Goal: Task Accomplishment & Management: Manage account settings

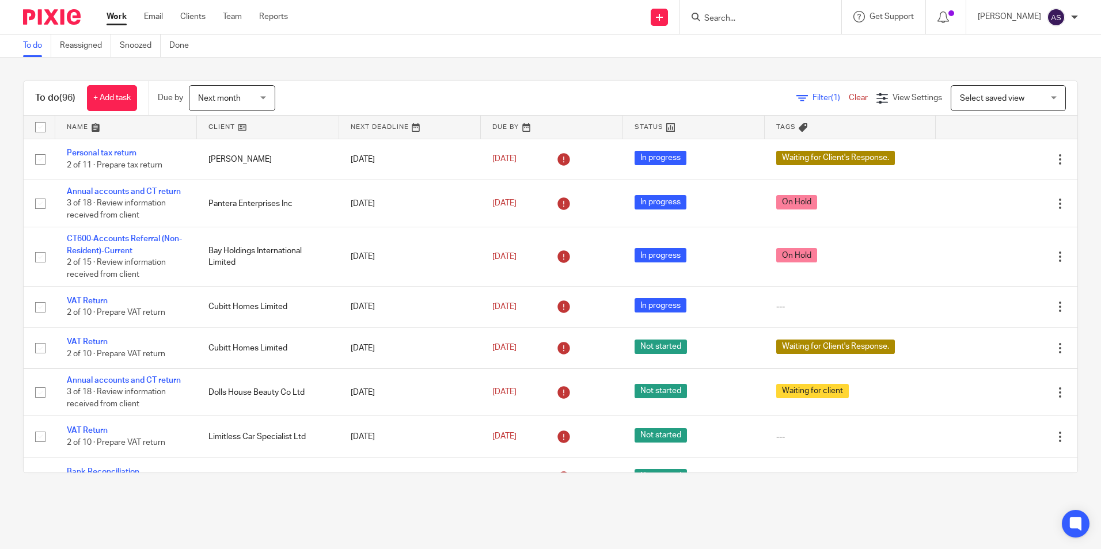
click at [729, 20] on input "Search" at bounding box center [755, 19] width 104 height 10
type input "a"
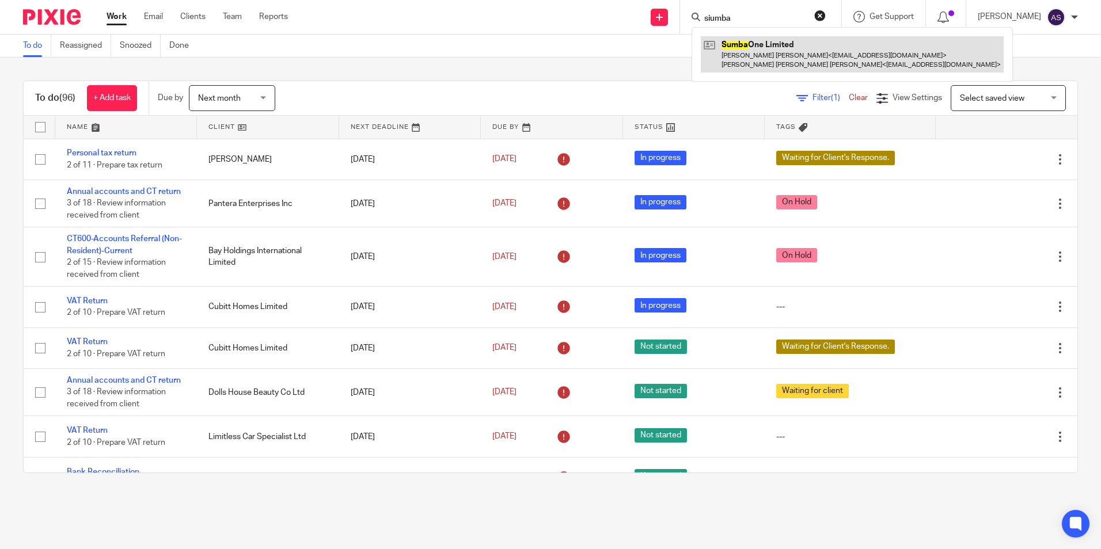
type input "siumba"
click at [772, 52] on link at bounding box center [852, 54] width 303 height 36
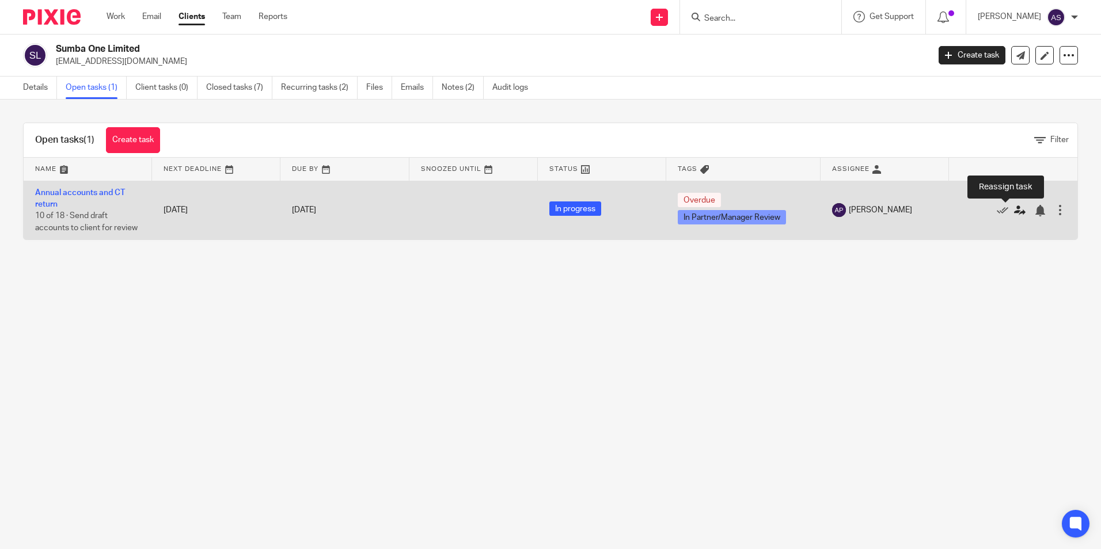
click at [1014, 211] on icon at bounding box center [1020, 211] width 12 height 12
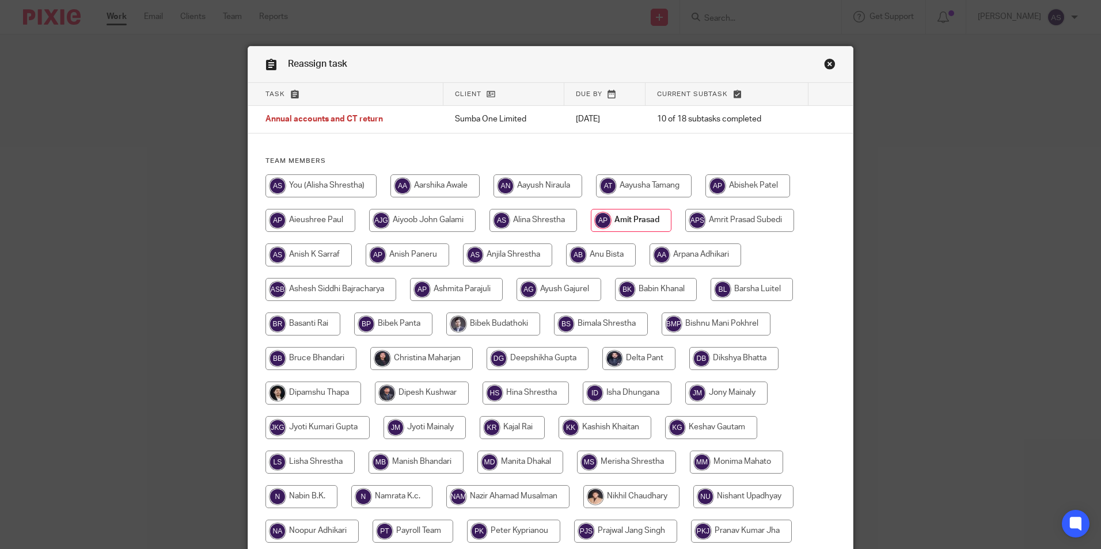
click at [758, 220] on input "radio" at bounding box center [739, 220] width 109 height 23
radio input "true"
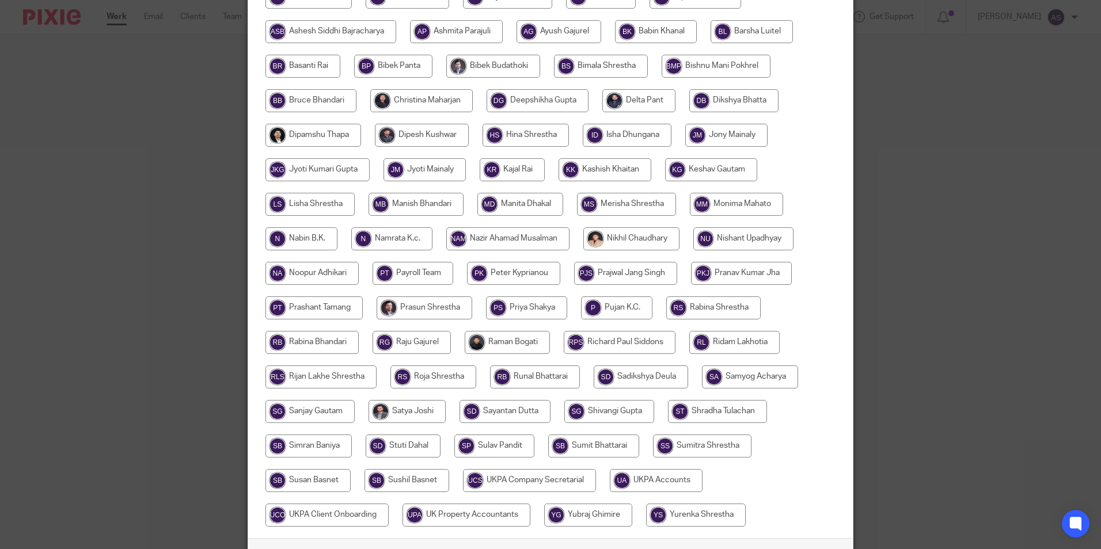
scroll to position [342, 0]
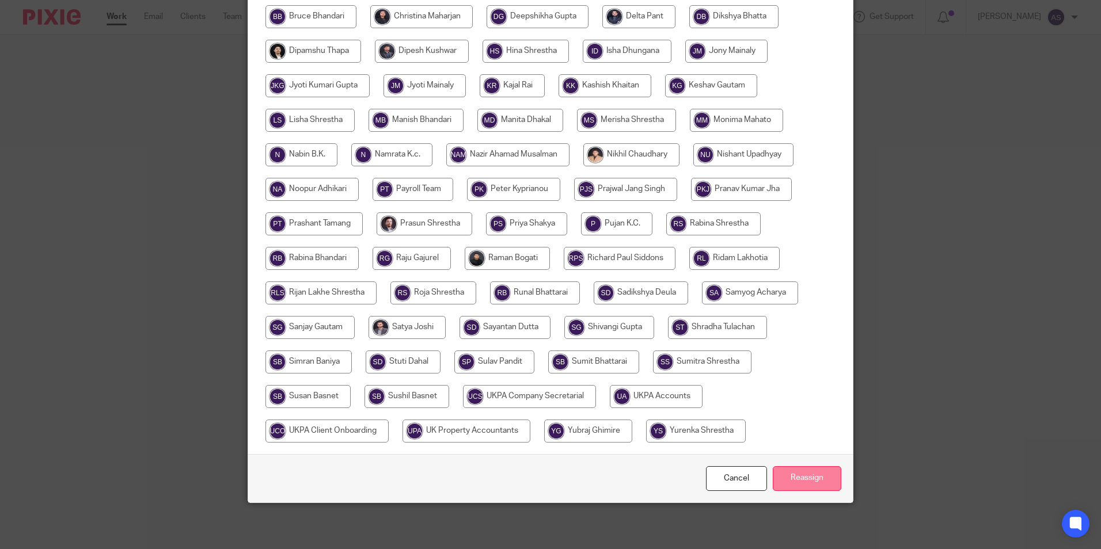
drag, startPoint x: 810, startPoint y: 481, endPoint x: 805, endPoint y: 473, distance: 9.0
click at [810, 474] on input "Reassign" at bounding box center [807, 478] width 69 height 25
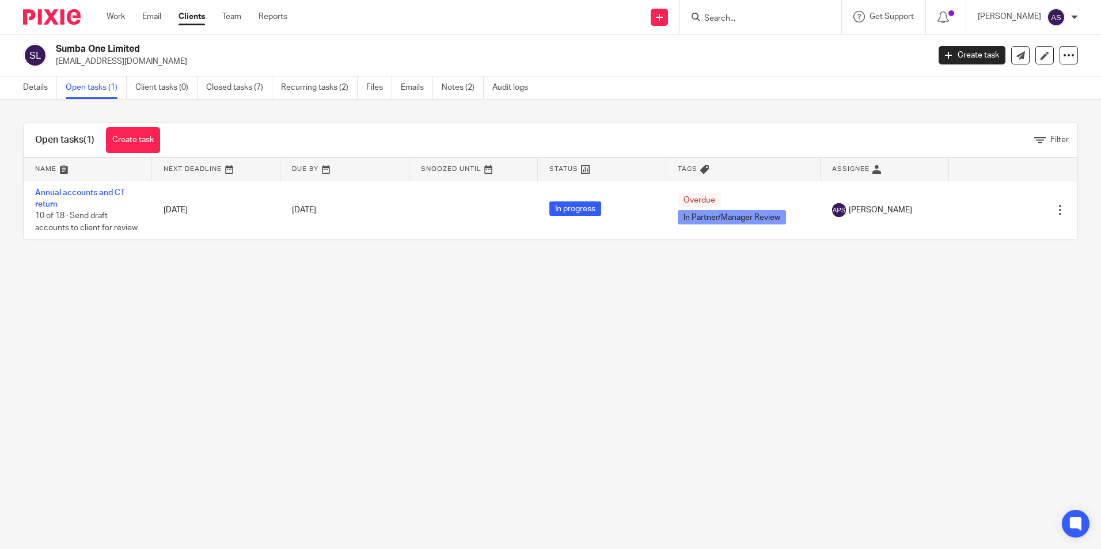
click at [762, 20] on input "Search" at bounding box center [755, 19] width 104 height 10
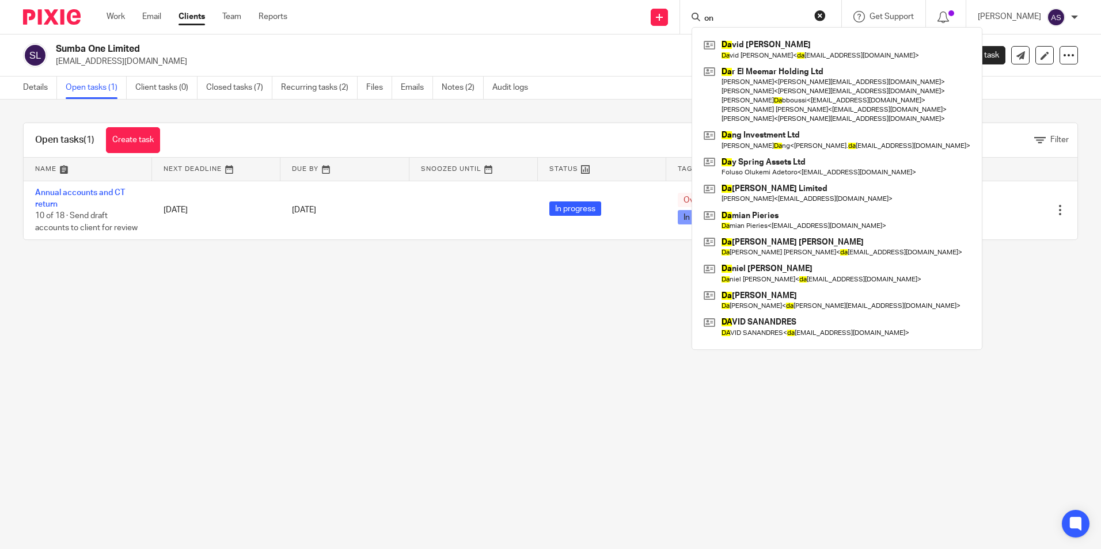
type input "o"
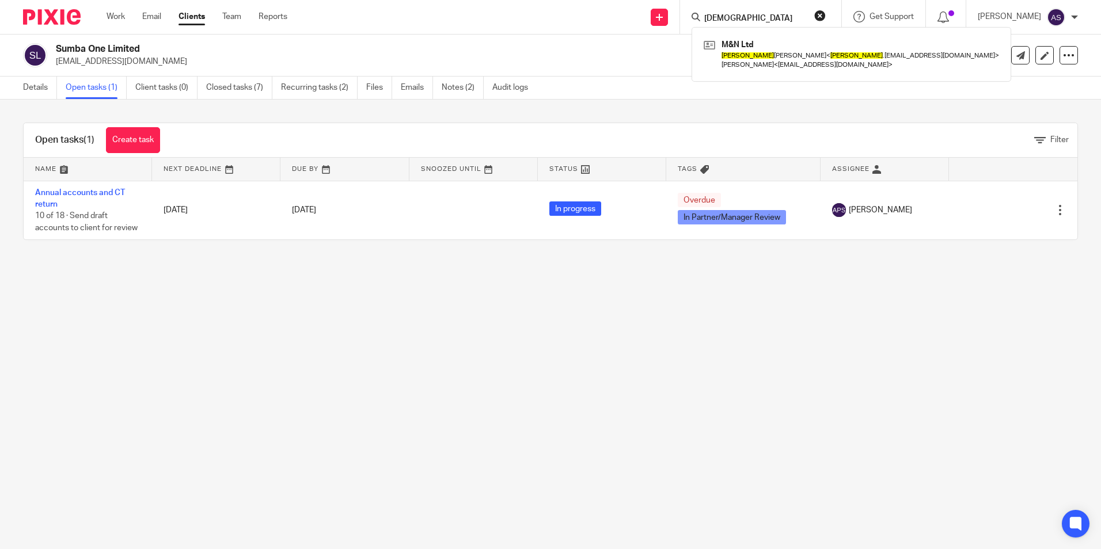
type input "[DEMOGRAPHIC_DATA]"
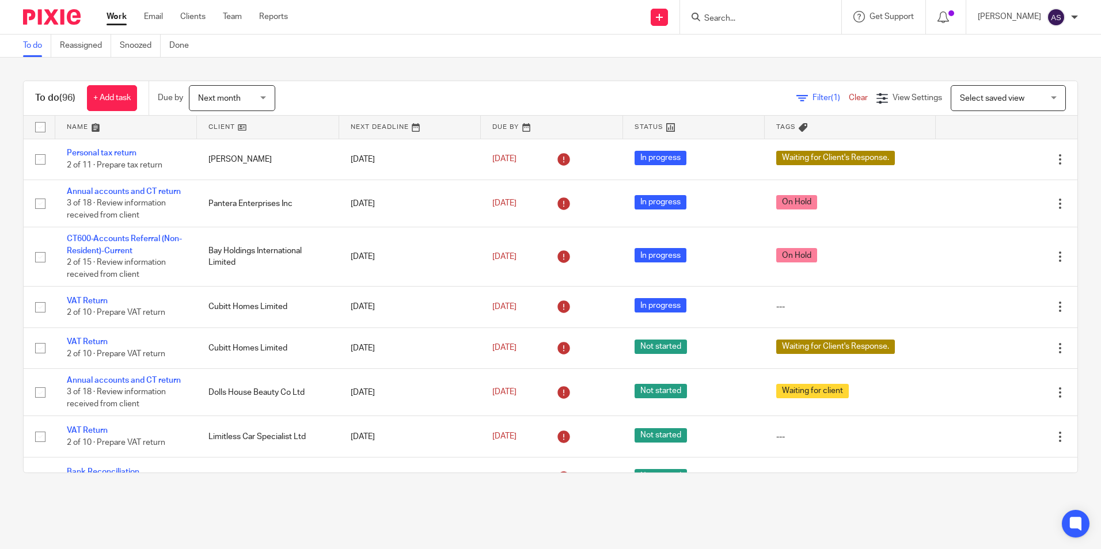
click at [753, 17] on input "Search" at bounding box center [755, 19] width 104 height 10
click at [972, 98] on span "Select saved view" at bounding box center [992, 98] width 64 height 8
click at [972, 98] on div "Select saved view" at bounding box center [992, 98] width 64 height 8
click at [812, 94] on span "Filter (1)" at bounding box center [830, 98] width 36 height 8
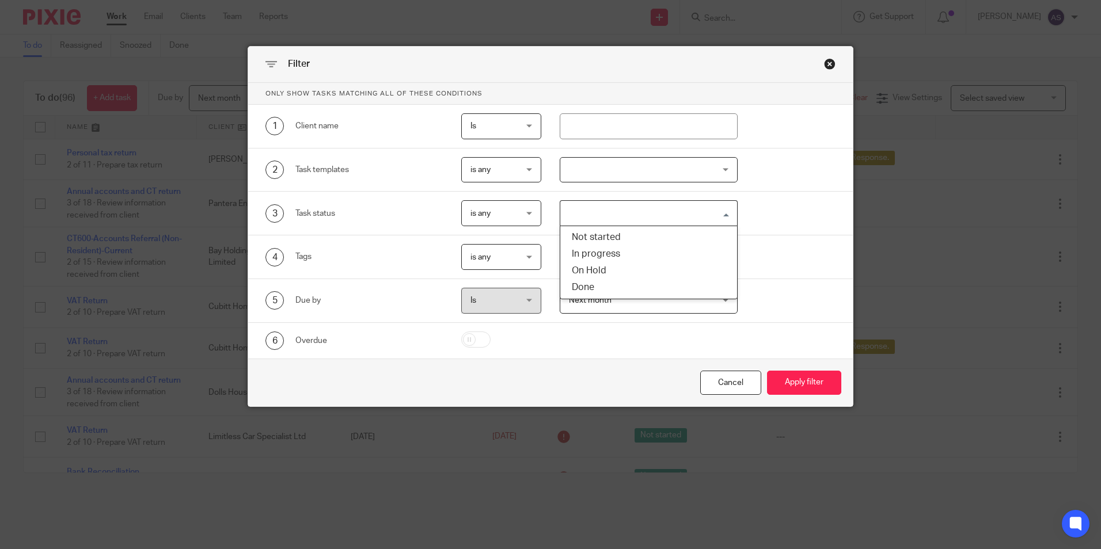
click at [643, 211] on input "Search for option" at bounding box center [645, 213] width 169 height 20
click at [607, 167] on div at bounding box center [649, 170] width 178 height 26
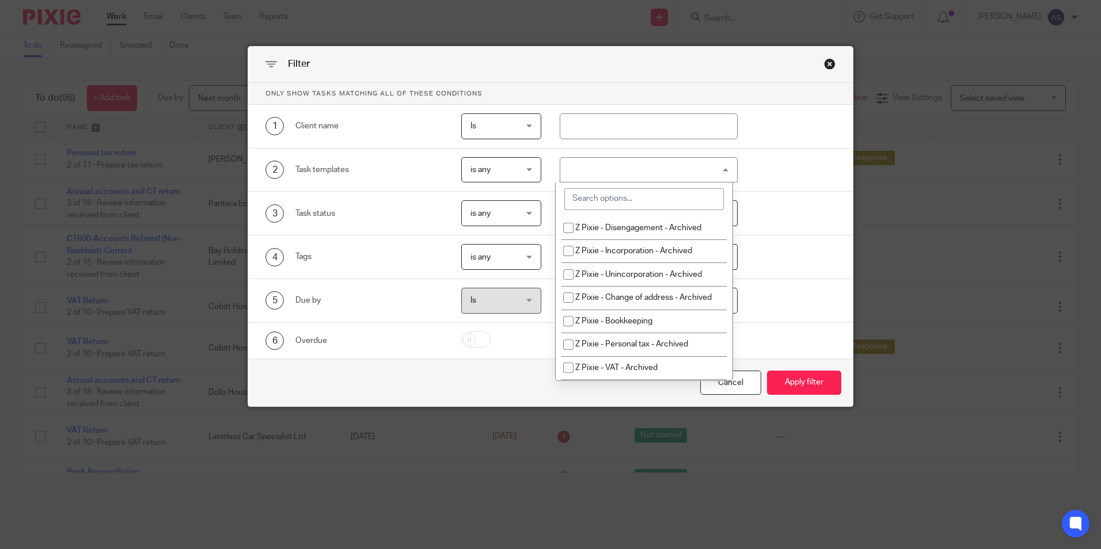
click at [623, 196] on input "search" at bounding box center [643, 199] width 159 height 22
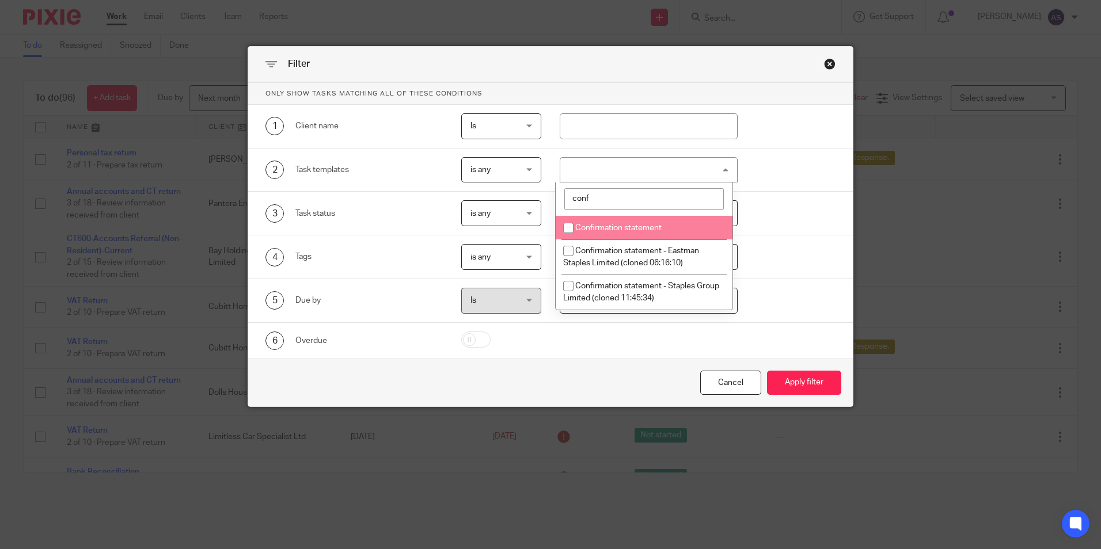
type input "conf"
click at [628, 227] on span "Confirmation statement" at bounding box center [618, 228] width 86 height 8
checkbox input "true"
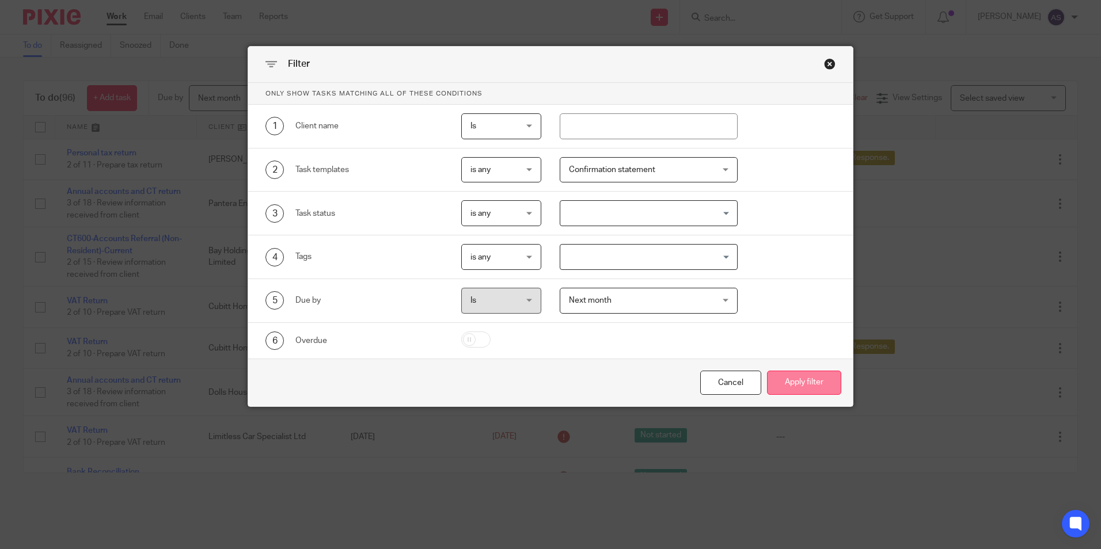
click at [791, 377] on button "Apply filter" at bounding box center [804, 383] width 74 height 25
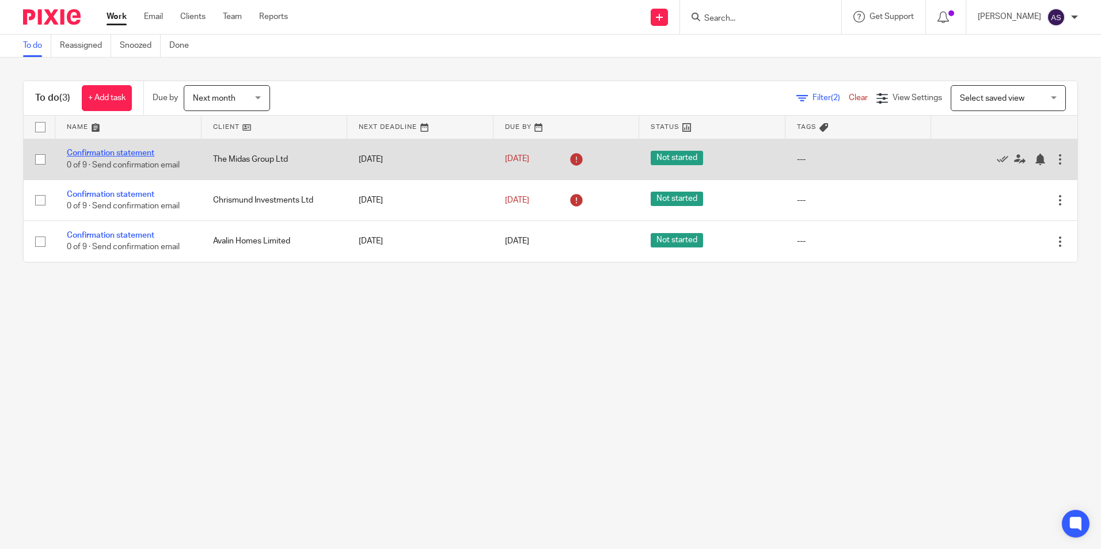
click at [128, 154] on link "Confirmation statement" at bounding box center [111, 153] width 88 height 8
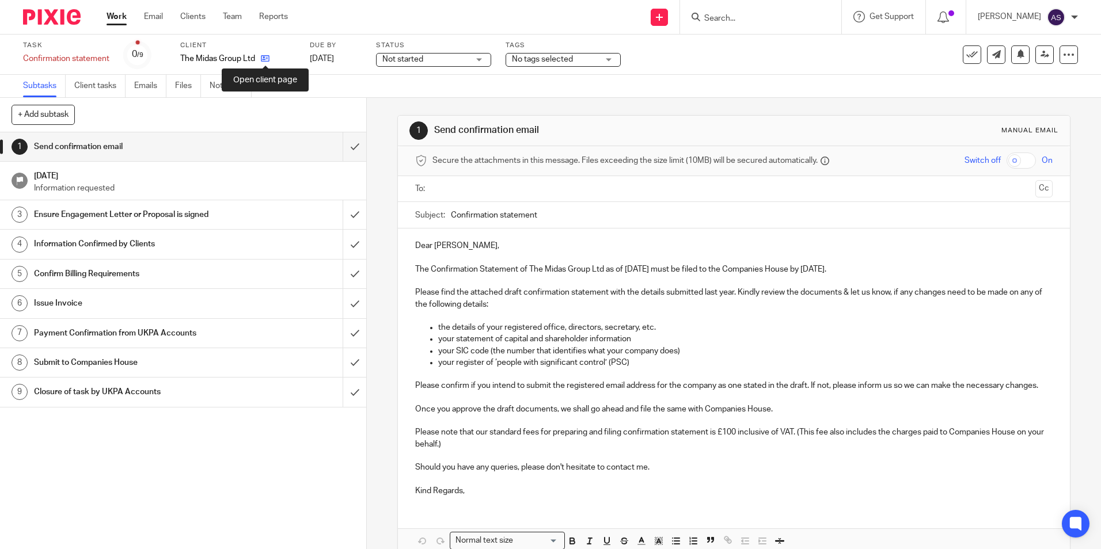
click at [265, 58] on icon at bounding box center [265, 58] width 9 height 9
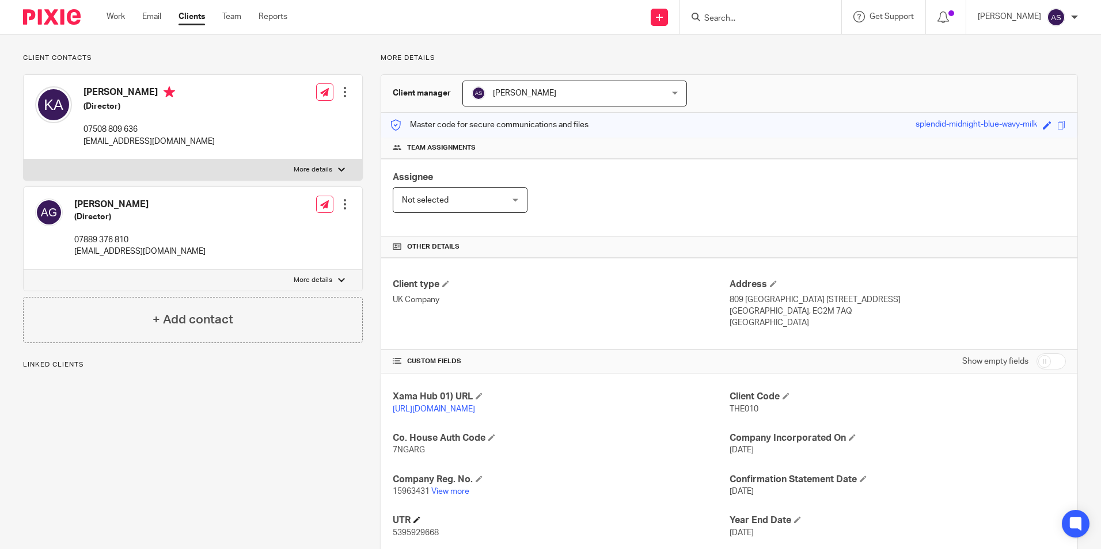
scroll to position [153, 0]
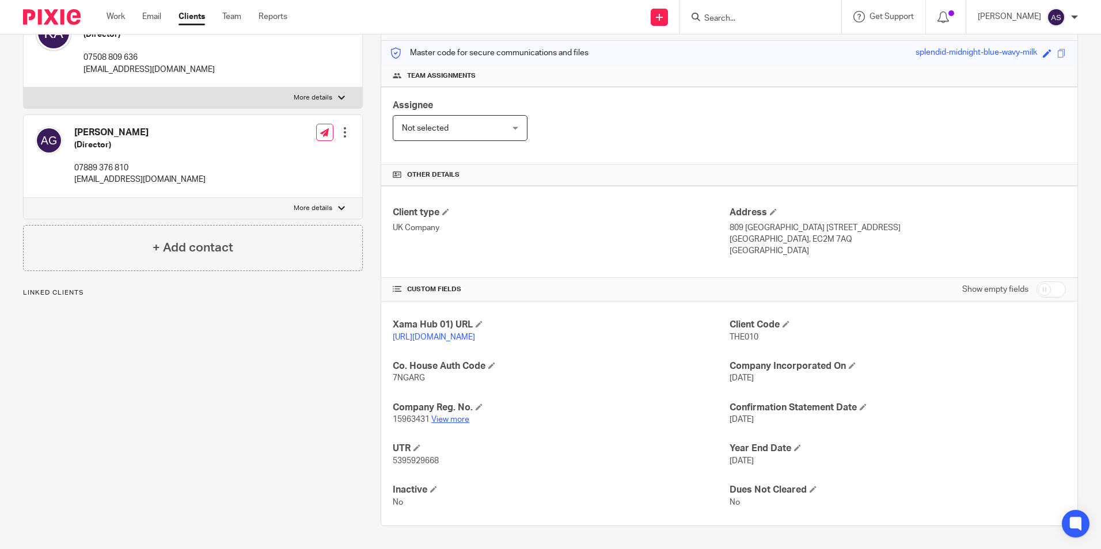
click at [449, 424] on link "View more" at bounding box center [450, 420] width 38 height 8
click at [448, 420] on link "View more" at bounding box center [450, 420] width 38 height 8
